Goal: Task Accomplishment & Management: Manage account settings

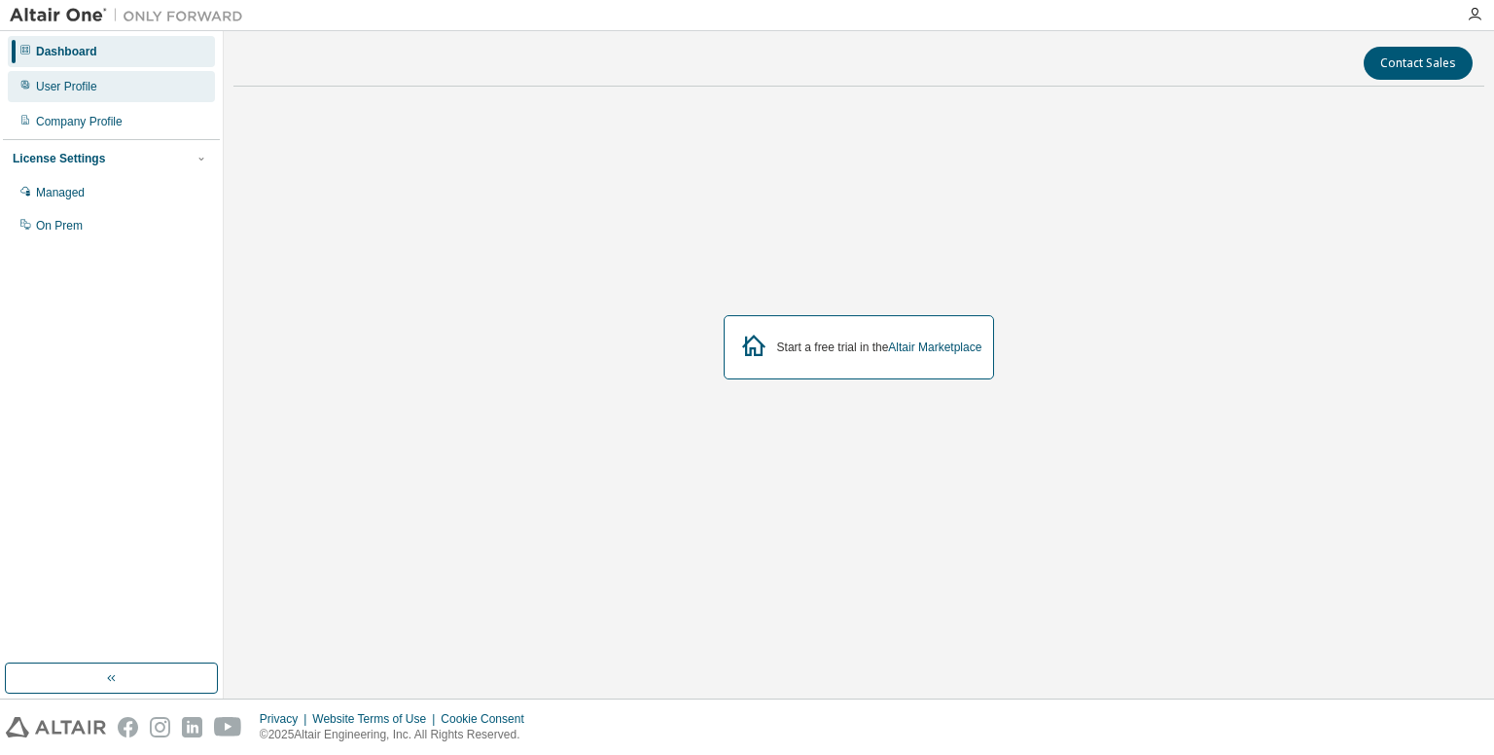
click at [99, 95] on div "User Profile" at bounding box center [111, 86] width 207 height 31
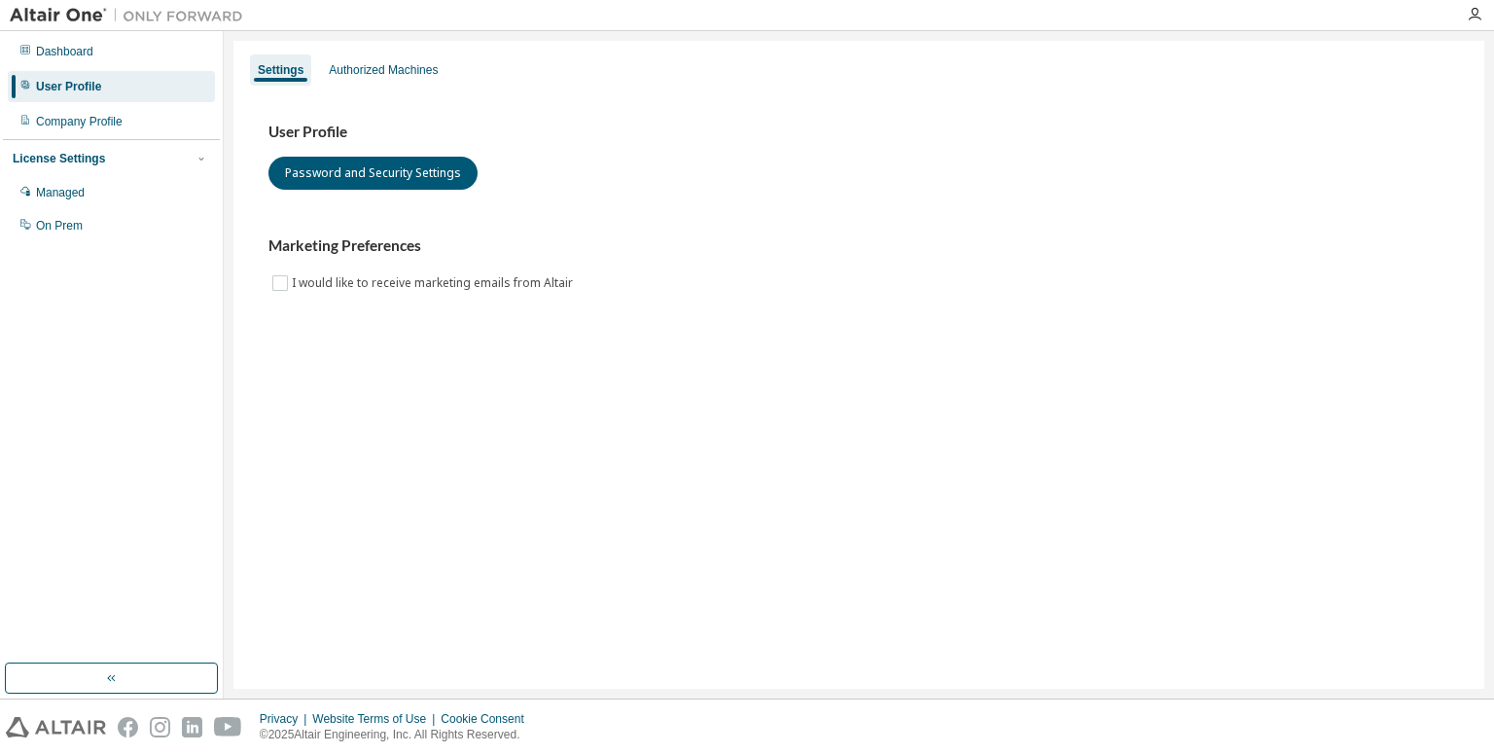
click at [391, 86] on div "Settings Authorized Machines" at bounding box center [858, 70] width 1227 height 35
click at [389, 72] on div "Authorized Machines" at bounding box center [383, 70] width 109 height 16
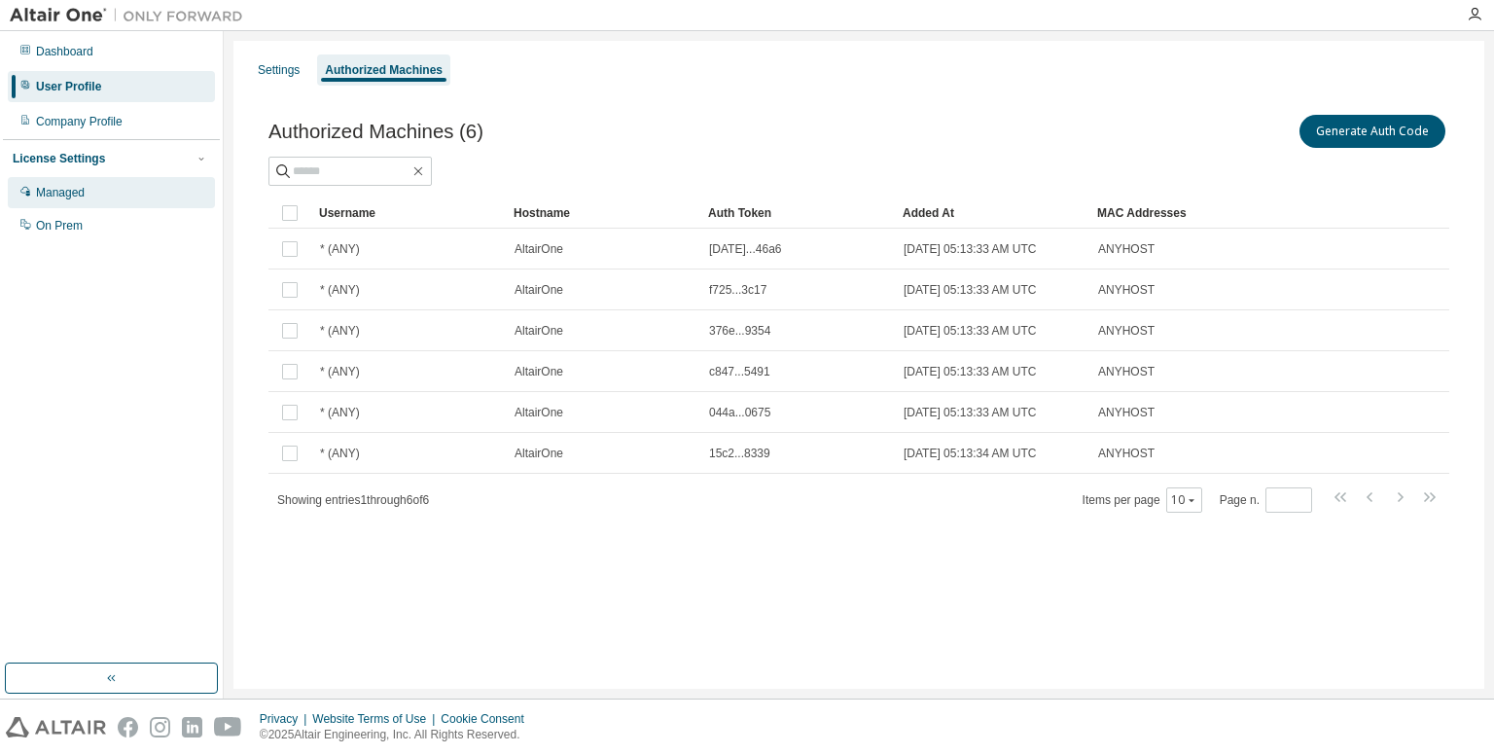
click at [82, 196] on div "Managed" at bounding box center [60, 193] width 49 height 16
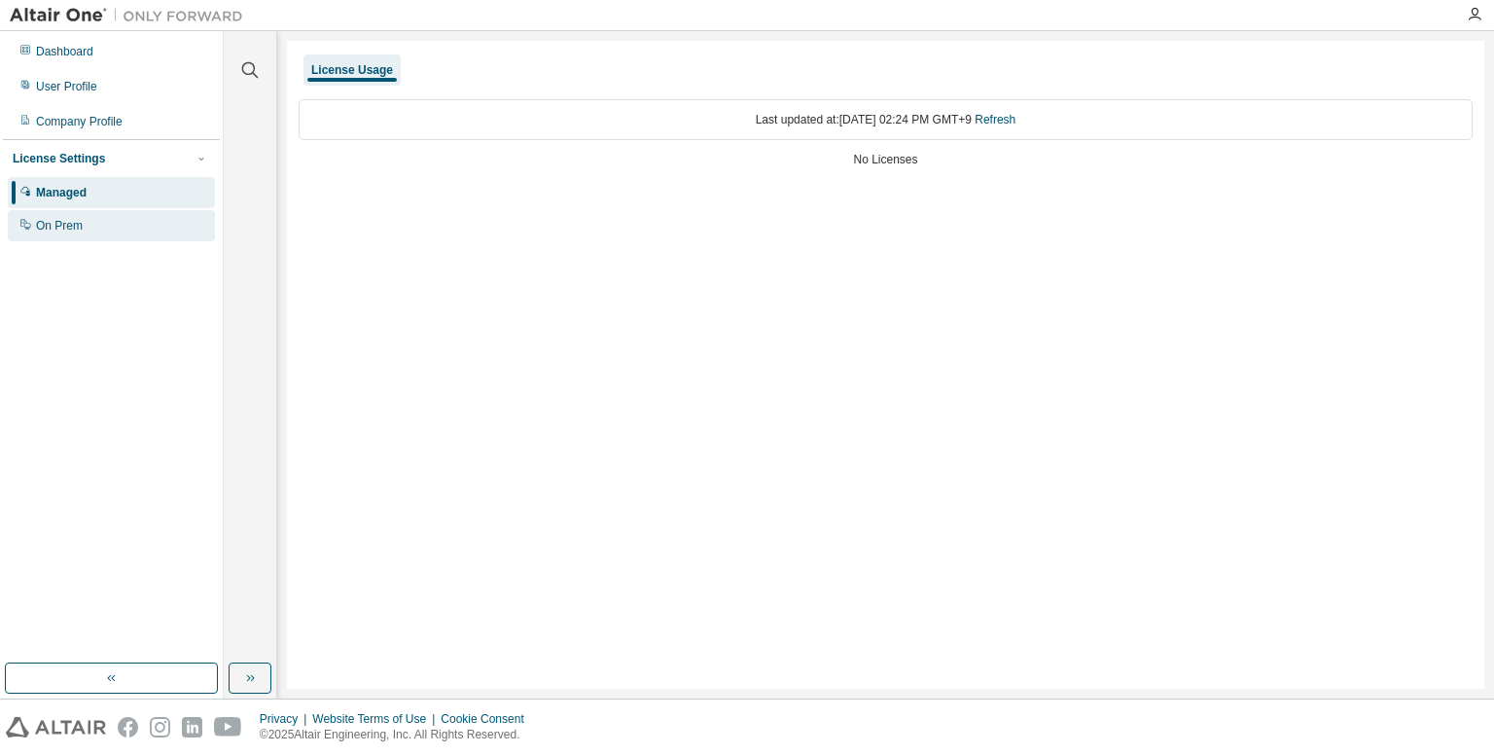
click at [109, 223] on div "On Prem" at bounding box center [111, 225] width 207 height 31
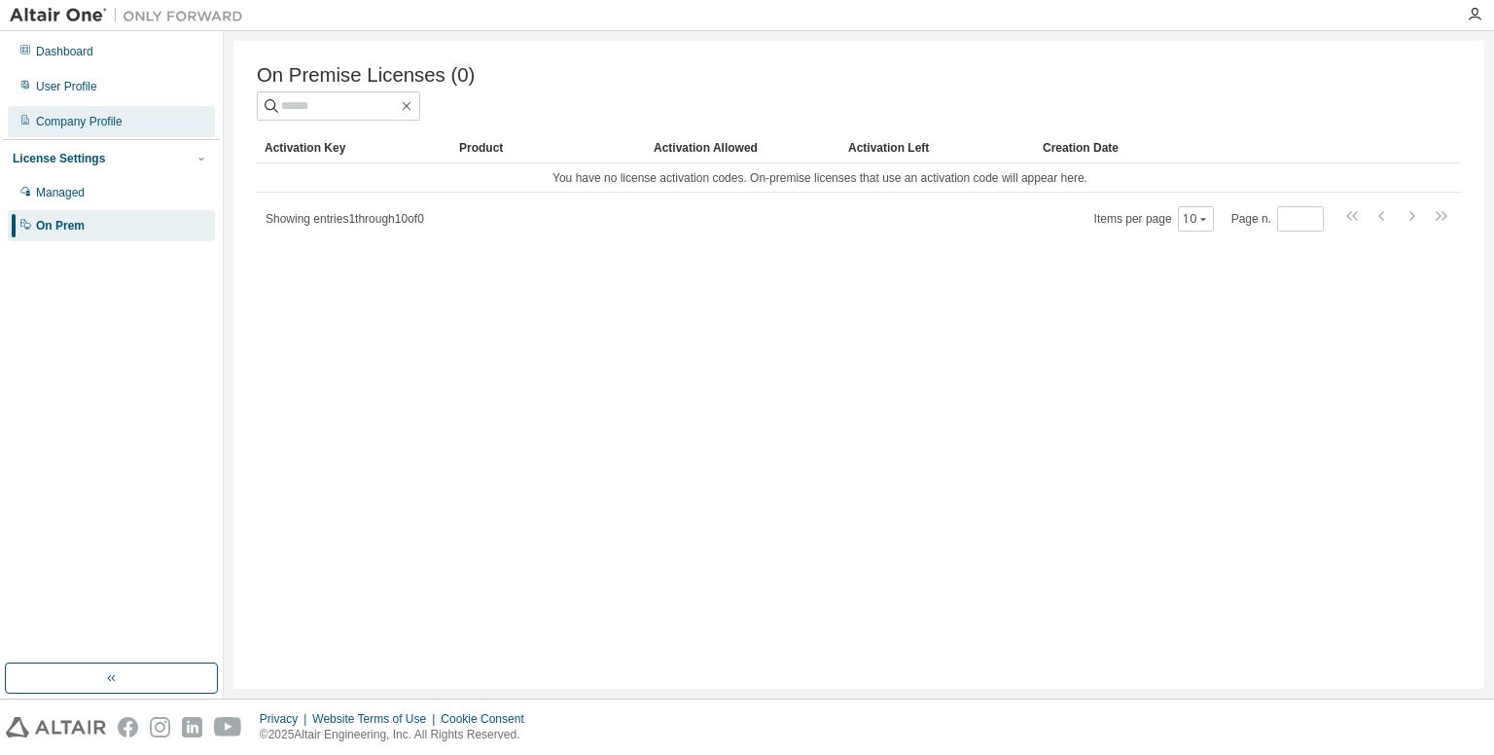
click at [111, 122] on div "Company Profile" at bounding box center [79, 122] width 87 height 16
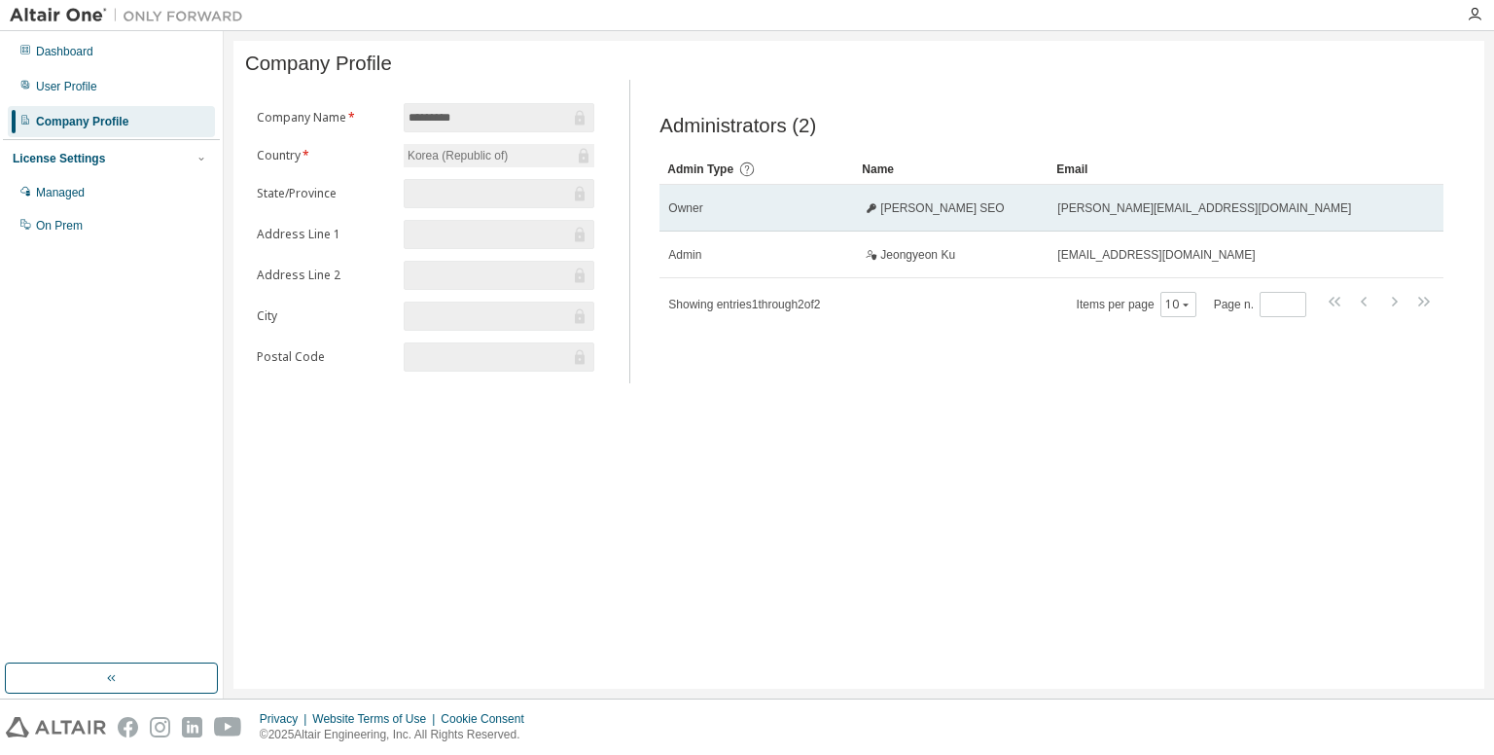
click at [764, 224] on td "Owner" at bounding box center [756, 208] width 195 height 47
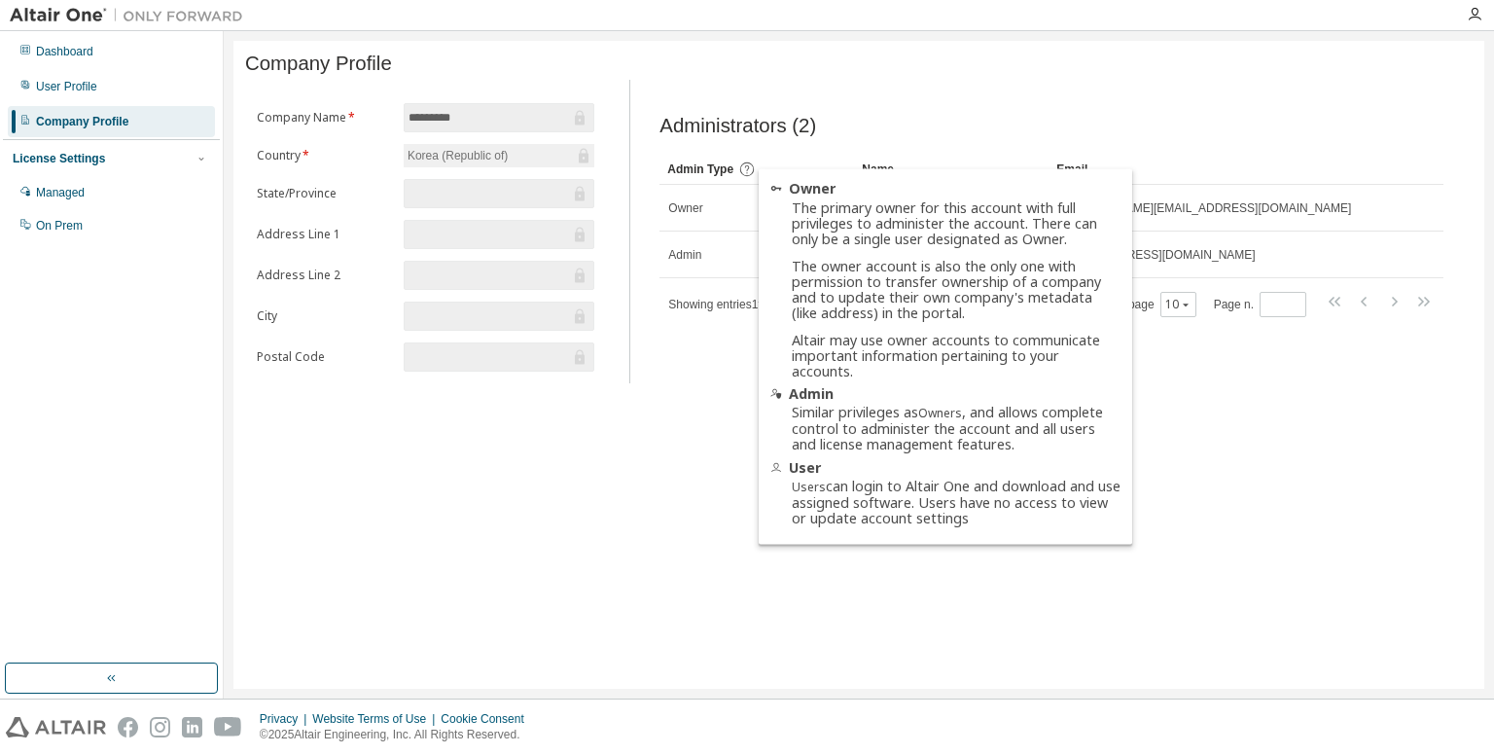
click at [747, 178] on icon at bounding box center [747, 169] width 18 height 18
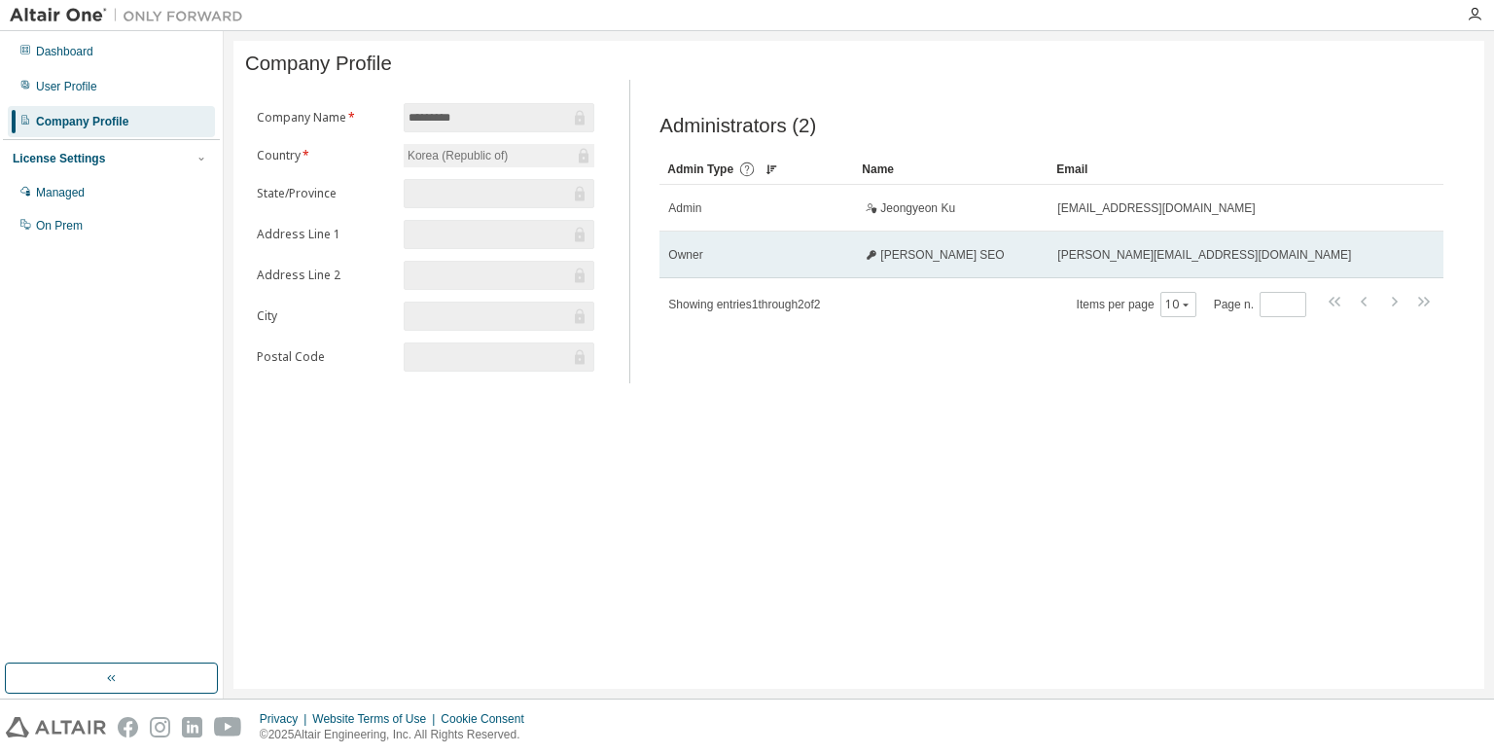
click at [692, 255] on span "Owner" at bounding box center [685, 255] width 34 height 16
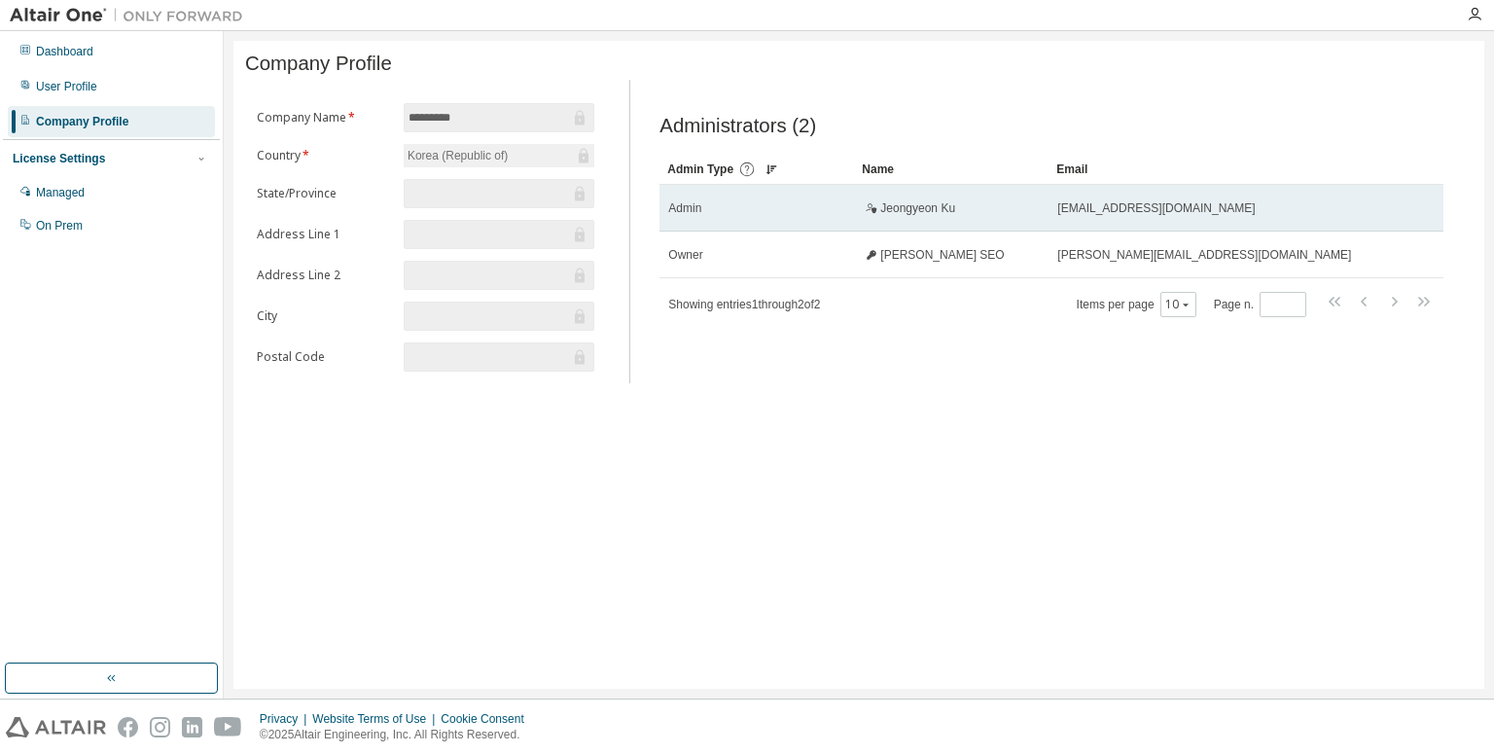
click at [723, 197] on td "Admin" at bounding box center [756, 208] width 195 height 47
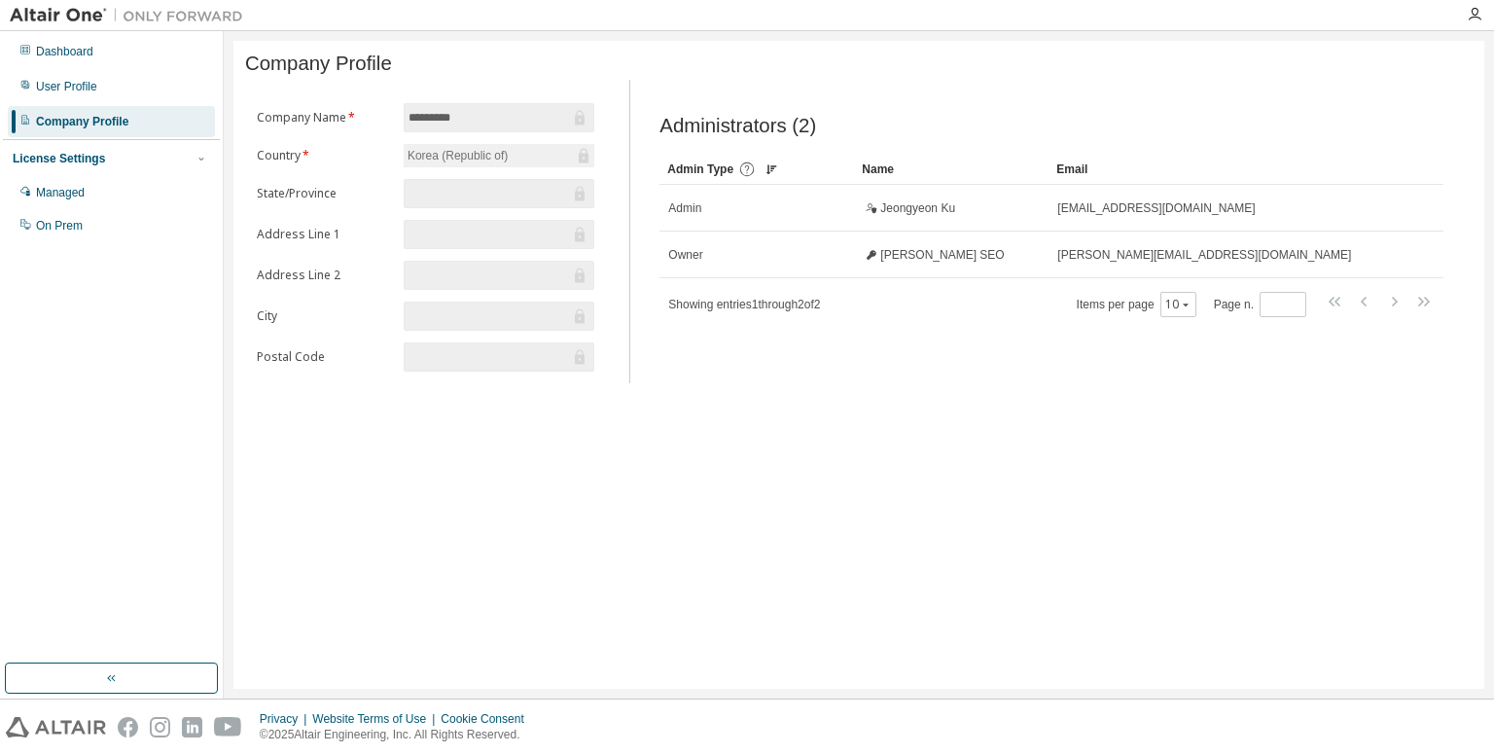
click at [486, 124] on input "*********" at bounding box center [489, 117] width 161 height 19
click at [578, 124] on icon at bounding box center [580, 118] width 10 height 15
click at [584, 157] on icon at bounding box center [584, 156] width 10 height 15
click at [121, 94] on div "User Profile" at bounding box center [111, 86] width 207 height 31
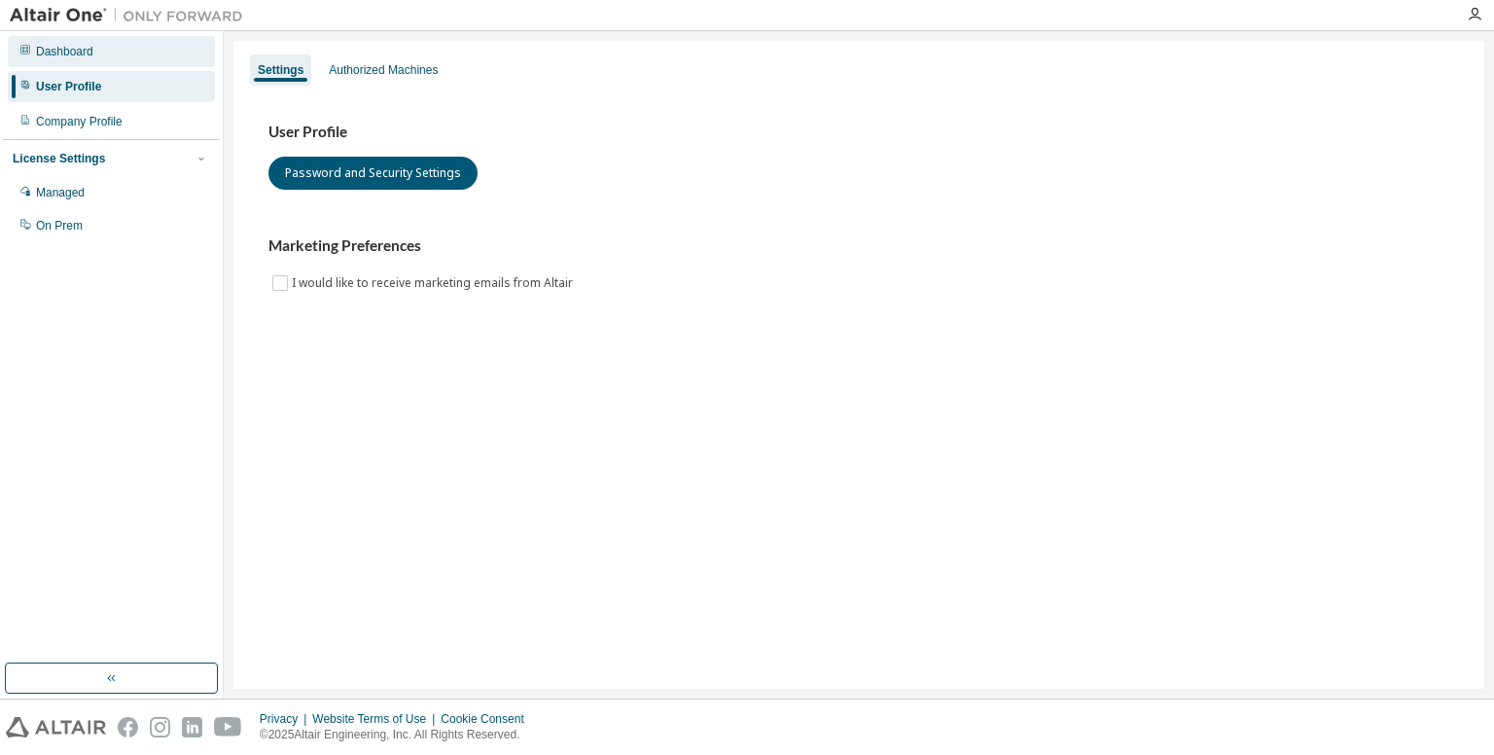
click at [102, 59] on div "Dashboard" at bounding box center [111, 51] width 207 height 31
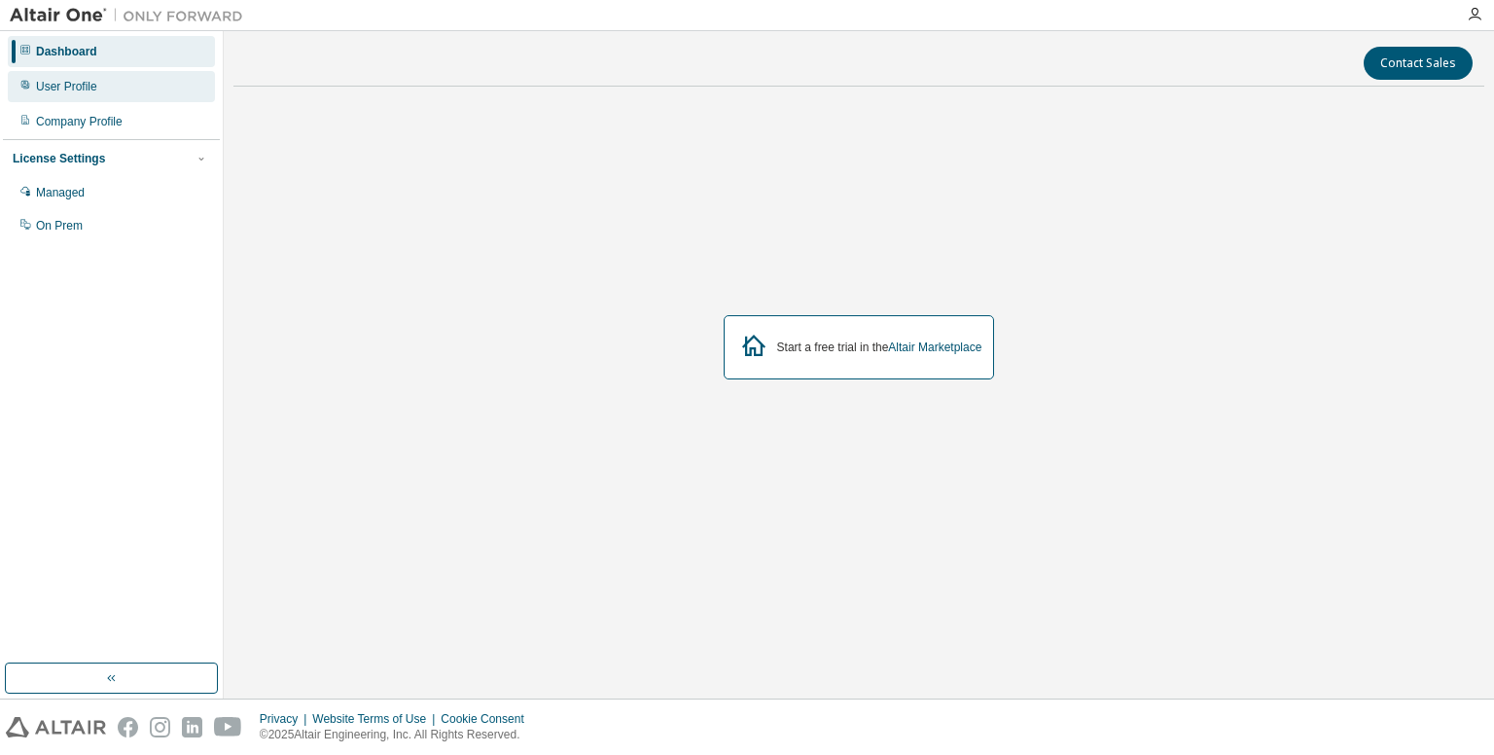
click at [109, 97] on div "User Profile" at bounding box center [111, 86] width 207 height 31
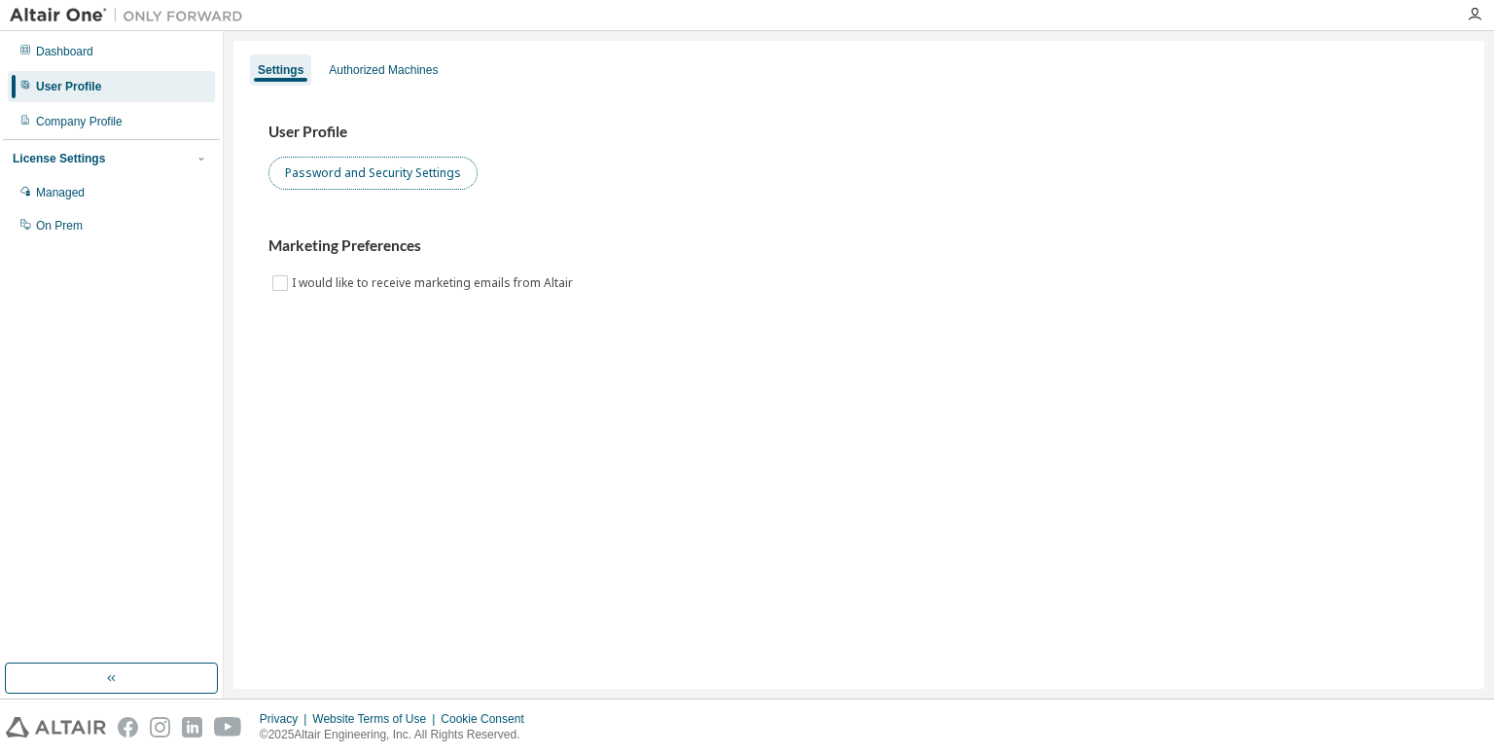
click at [450, 179] on button "Password and Security Settings" at bounding box center [372, 173] width 209 height 33
